Goal: Find specific page/section

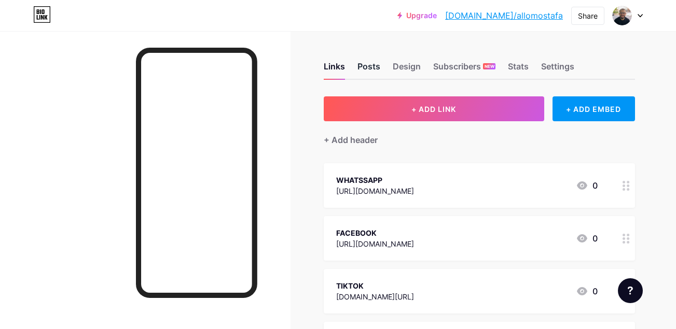
click at [365, 62] on div "Posts" at bounding box center [368, 69] width 23 height 19
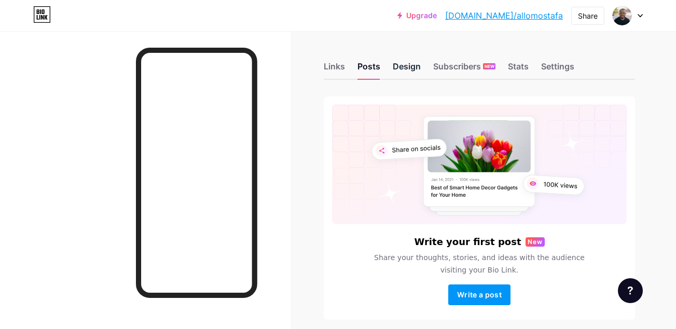
click at [365, 64] on div "Design" at bounding box center [407, 69] width 28 height 19
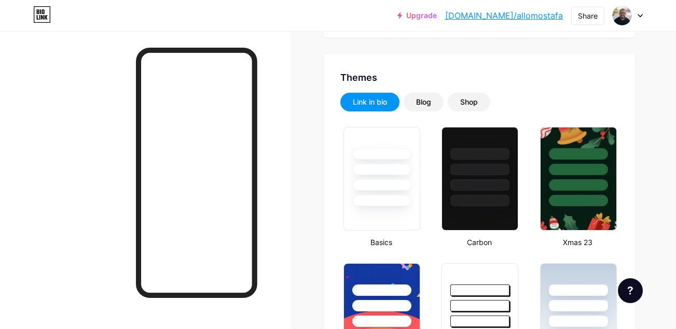
scroll to position [184, 0]
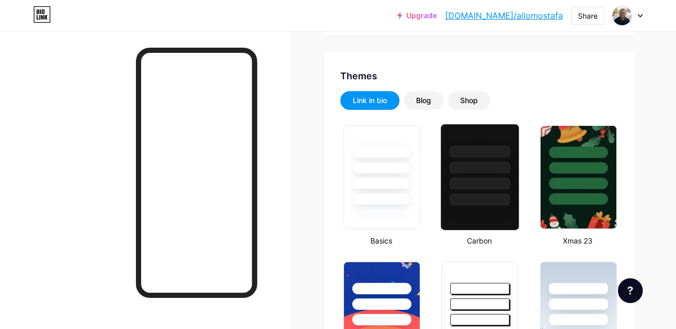
click at [365, 194] on div at bounding box center [480, 200] width 61 height 12
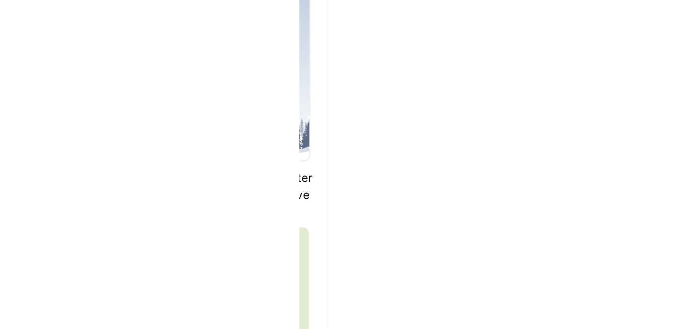
scroll to position [545, 3]
